Goal: Task Accomplishment & Management: Complete application form

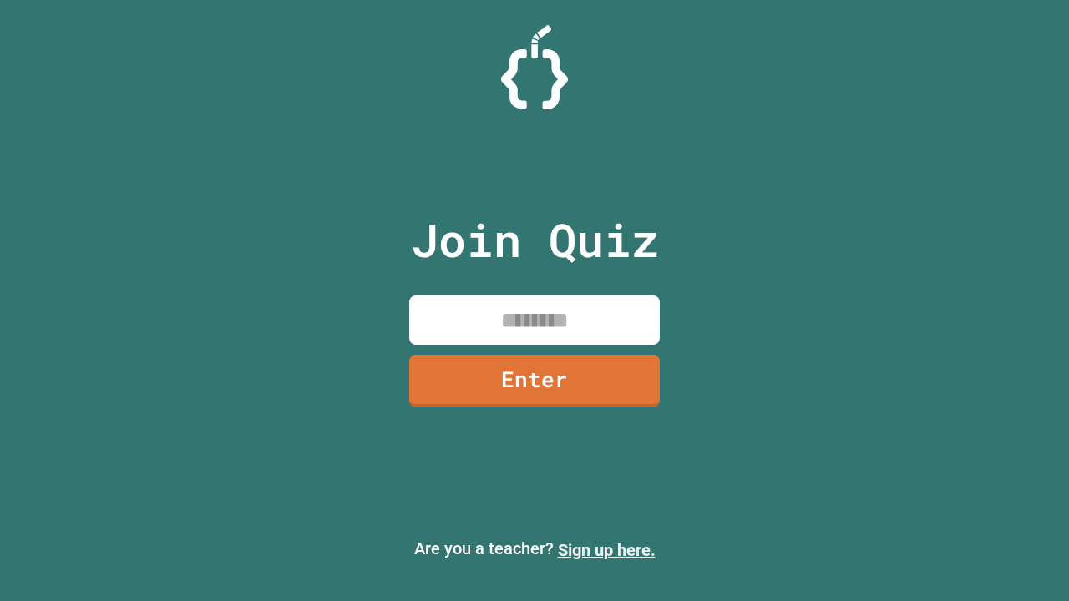
click at [606, 551] on link "Sign up here." at bounding box center [607, 550] width 98 height 20
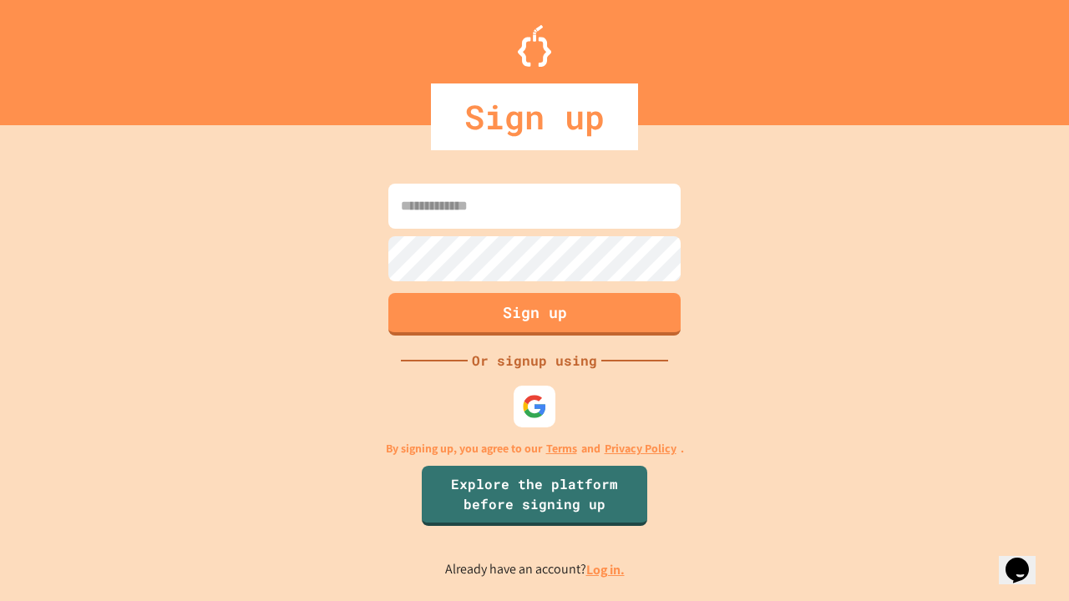
click at [606, 570] on link "Log in." at bounding box center [605, 570] width 38 height 18
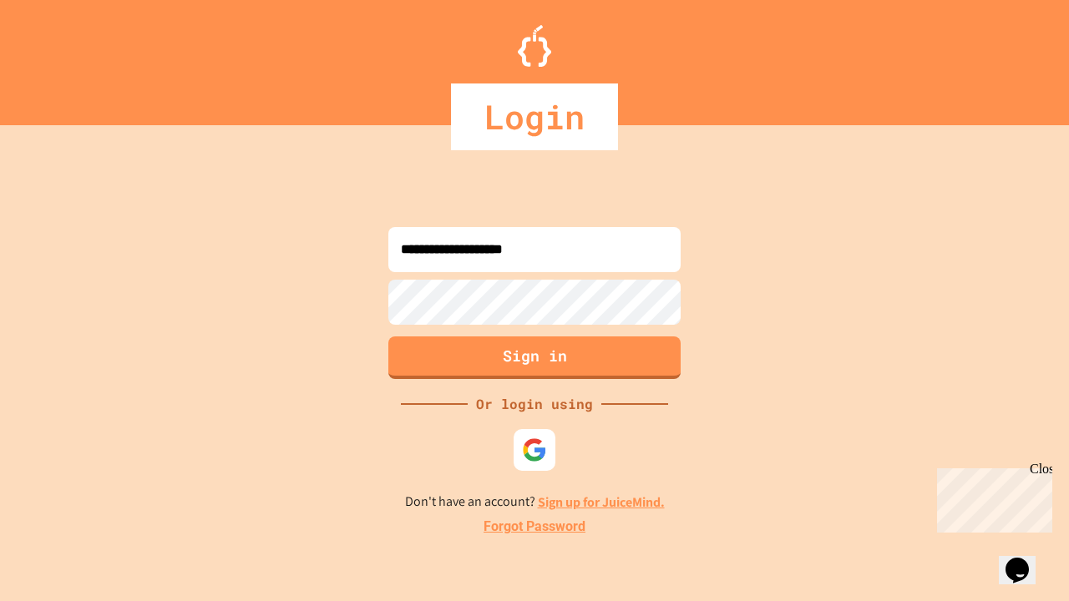
type input "**********"
